Goal: Navigation & Orientation: Find specific page/section

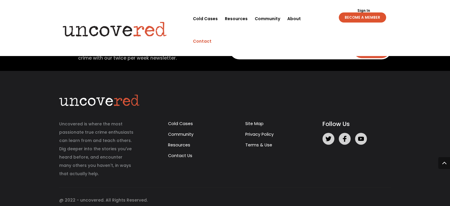
scroll to position [351, 0]
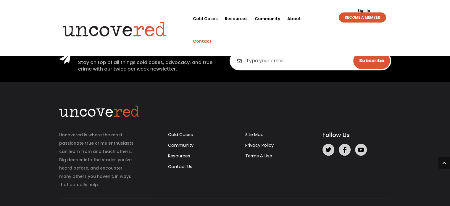
click at [182, 157] on div "Cold Cases Community Resources Contact Us Site Map Privacy Policy Terms & Use F…" at bounding box center [268, 159] width 256 height 58
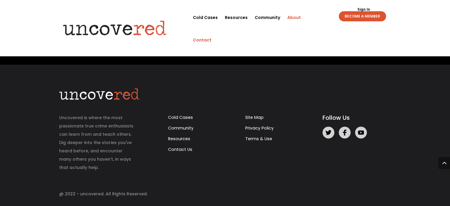
click at [293, 15] on link "About" at bounding box center [294, 17] width 14 height 22
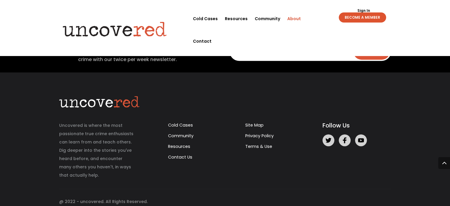
scroll to position [811, 0]
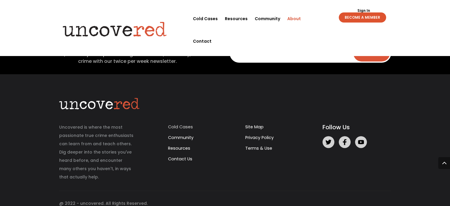
click at [177, 124] on link "Cold Cases" at bounding box center [180, 127] width 25 height 6
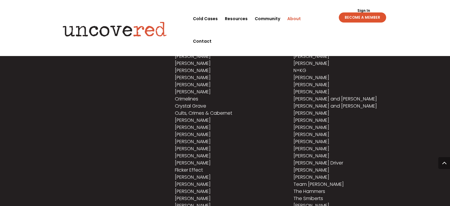
scroll to position [812, 0]
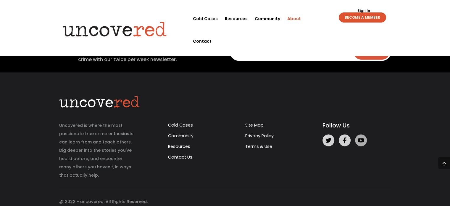
click at [364, 134] on link at bounding box center [361, 140] width 12 height 12
